Goal: Task Accomplishment & Management: Use online tool/utility

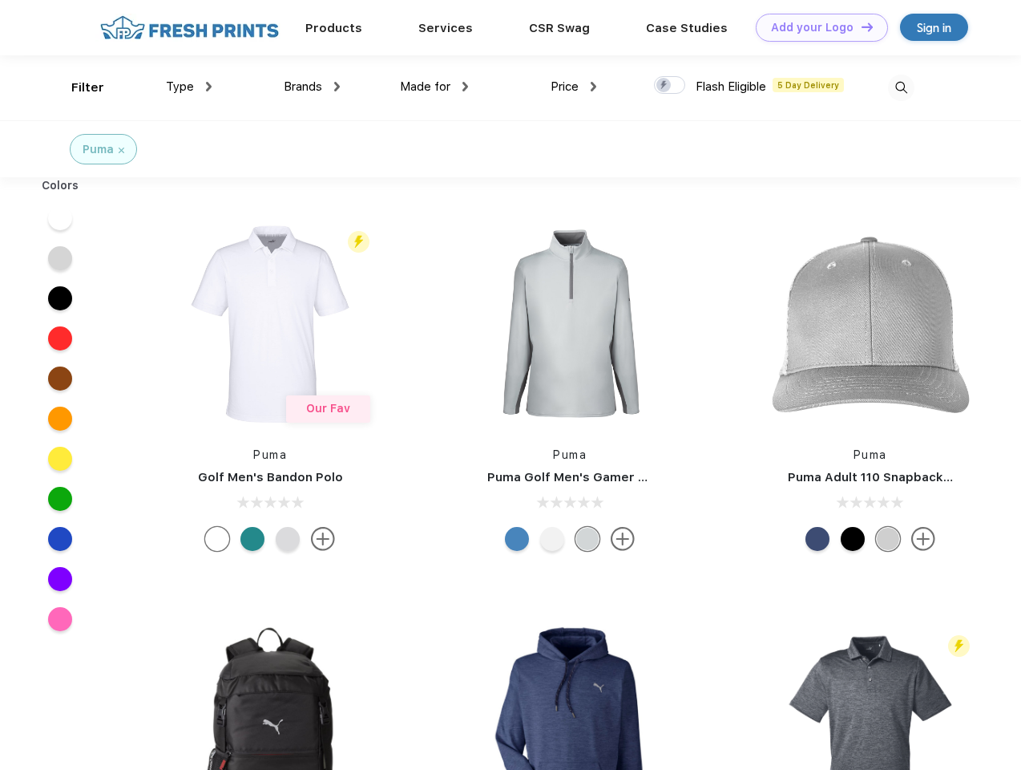
scroll to position [1, 0]
click at [816, 27] on link "Add your Logo Design Tool" at bounding box center [822, 28] width 132 height 28
click at [0, 0] on div "Design Tool" at bounding box center [0, 0] width 0 height 0
click at [860, 26] on link "Add your Logo Design Tool" at bounding box center [822, 28] width 132 height 28
click at [77, 87] on div "Filter" at bounding box center [87, 88] width 33 height 18
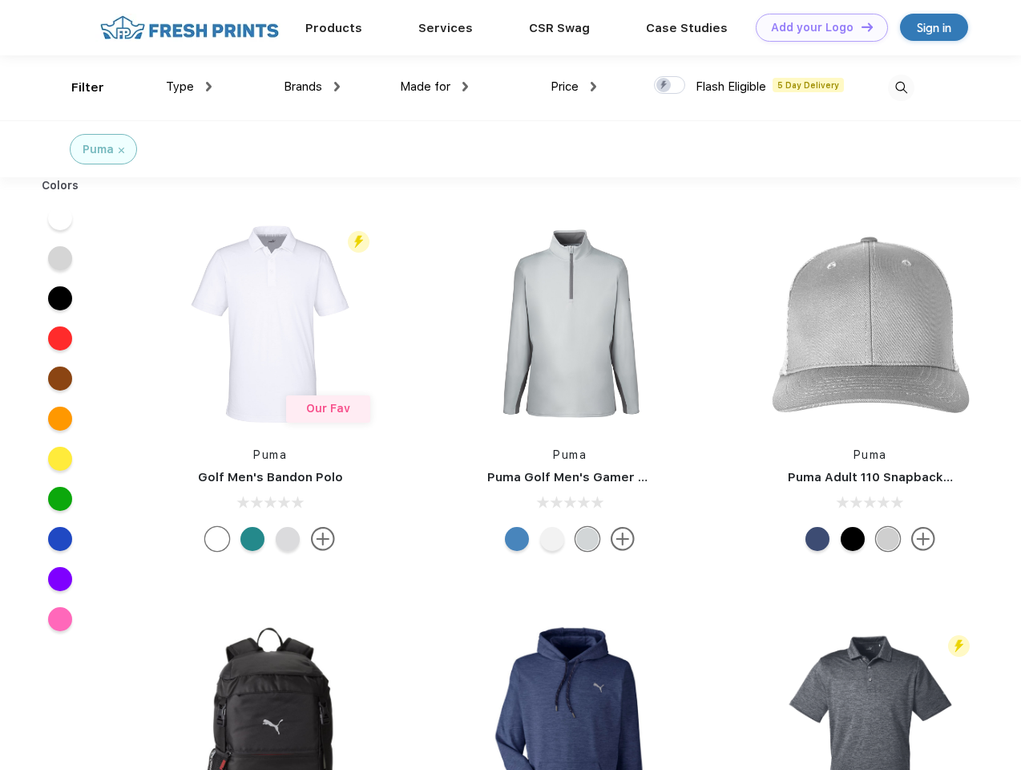
click at [189, 87] on span "Type" at bounding box center [180, 86] width 28 height 14
click at [312, 87] on span "Brands" at bounding box center [303, 86] width 38 height 14
click at [435, 87] on span "Made for" at bounding box center [425, 86] width 51 height 14
click at [574, 87] on span "Price" at bounding box center [565, 86] width 28 height 14
click at [670, 86] on div at bounding box center [669, 85] width 31 height 18
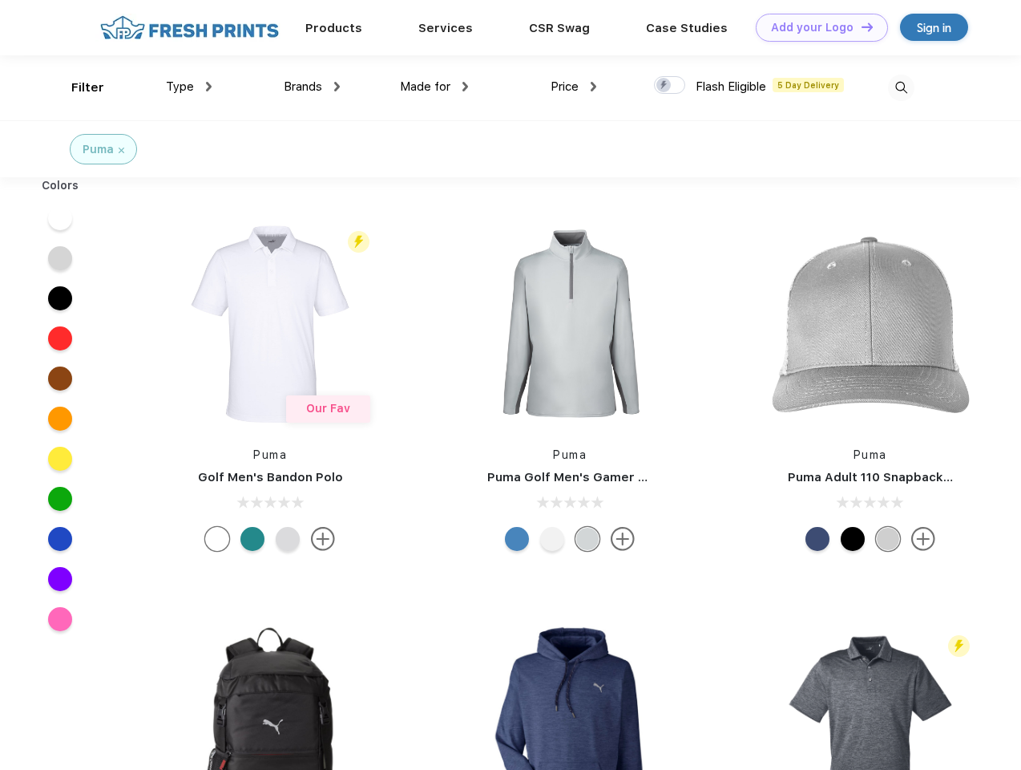
click at [665, 86] on input "checkbox" at bounding box center [659, 80] width 10 height 10
click at [901, 87] on img at bounding box center [901, 88] width 26 height 26
